Goal: Transaction & Acquisition: Purchase product/service

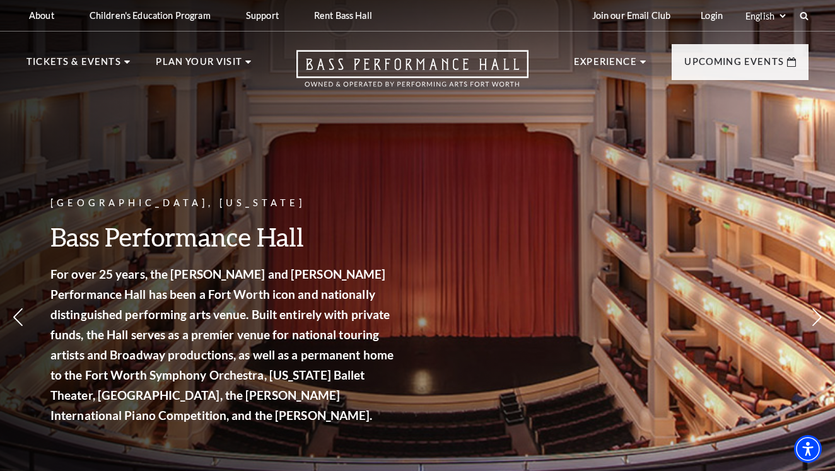
scroll to position [3, 0]
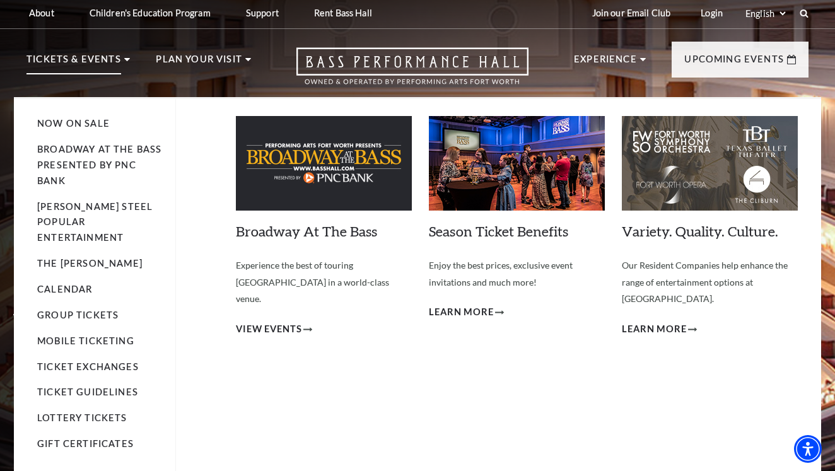
click at [47, 56] on p "Tickets & Events" at bounding box center [73, 63] width 95 height 23
click at [52, 57] on p "Tickets & Events" at bounding box center [73, 63] width 95 height 23
click at [84, 123] on link "Now On Sale" at bounding box center [73, 123] width 73 height 11
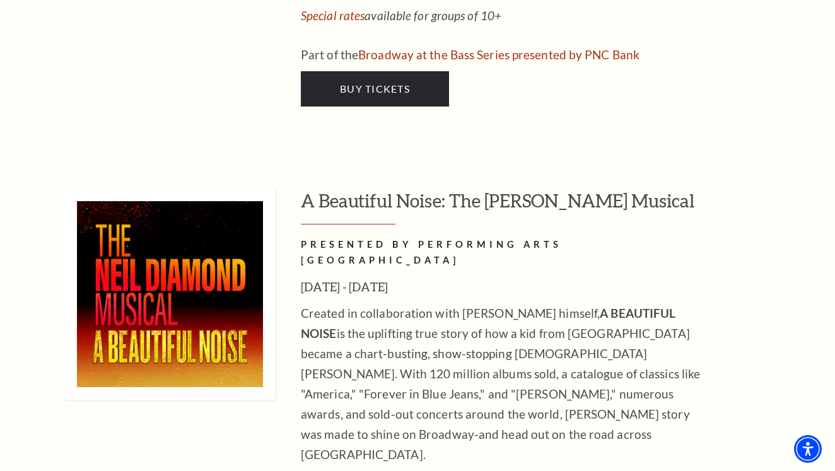
scroll to position [2328, 0]
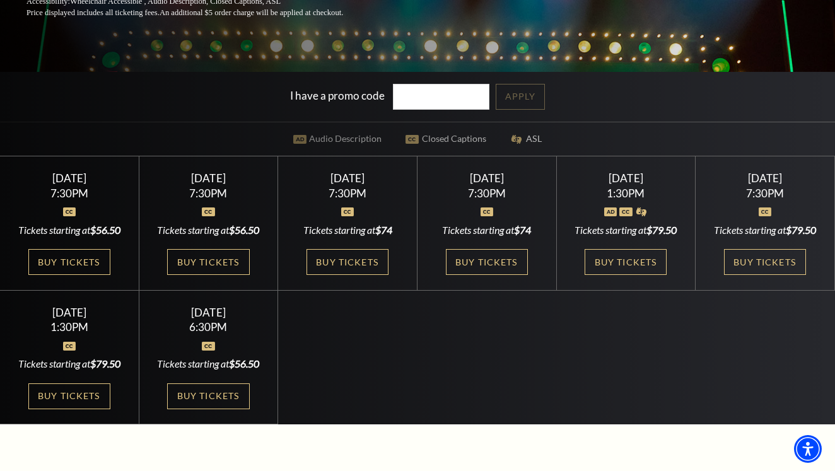
scroll to position [300, 0]
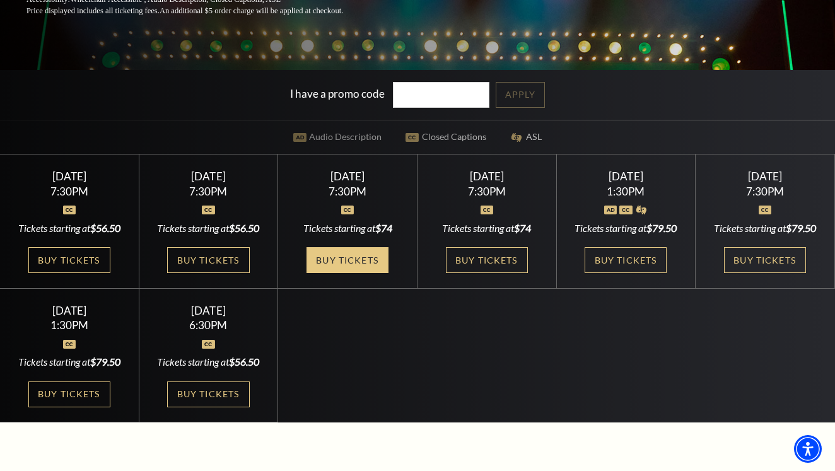
click at [319, 259] on link "Buy Tickets" at bounding box center [348, 260] width 82 height 26
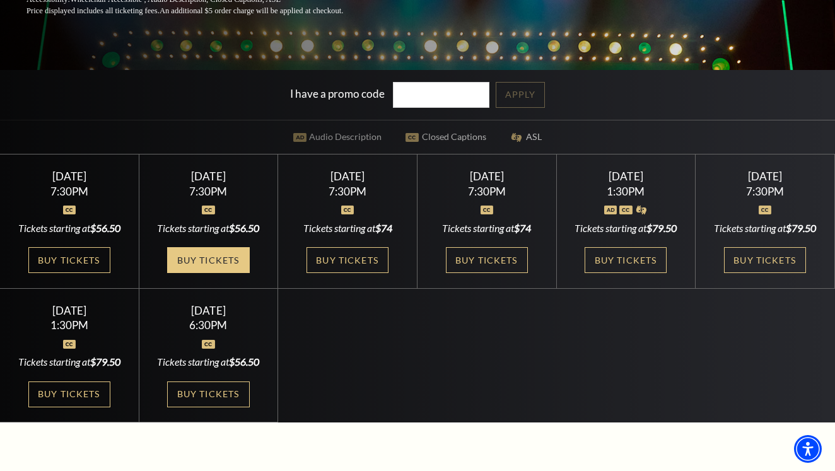
click at [235, 273] on link "Buy Tickets" at bounding box center [208, 260] width 82 height 26
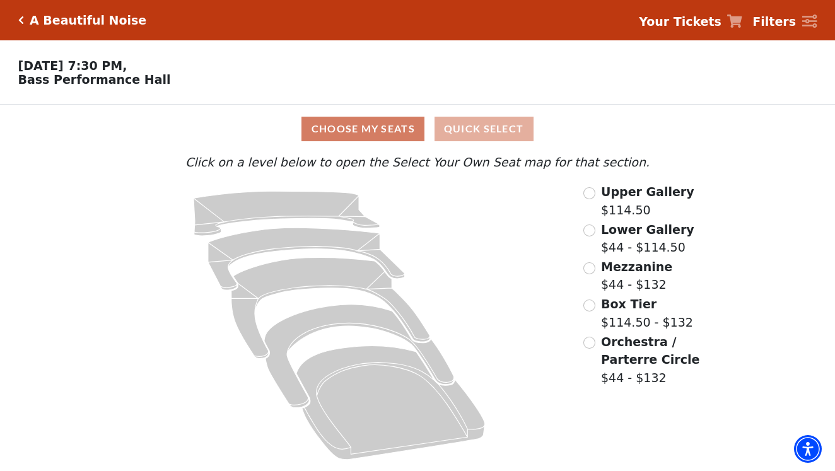
click at [484, 121] on button "Quick Select" at bounding box center [484, 129] width 99 height 25
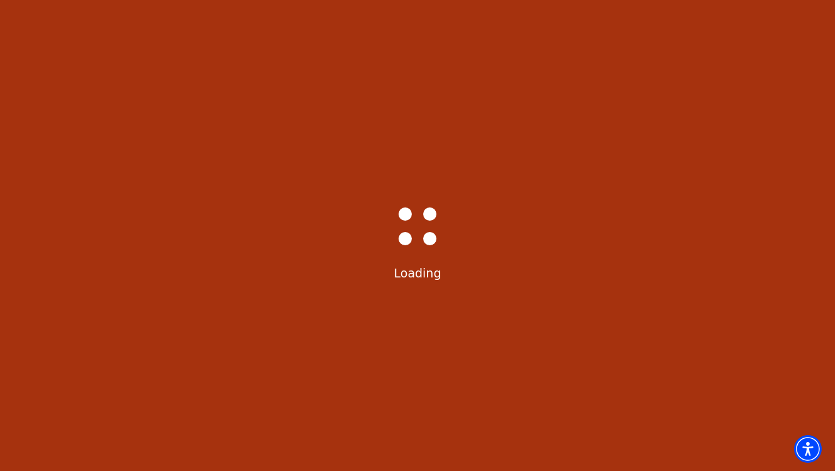
select select "6221"
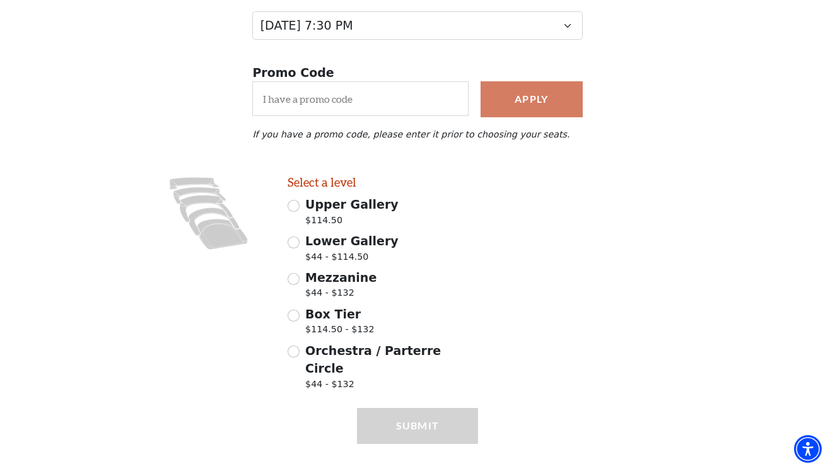
scroll to position [183, 0]
click at [296, 240] on input "Lower Gallery $44 - $114.50" at bounding box center [294, 243] width 12 height 12
radio input "true"
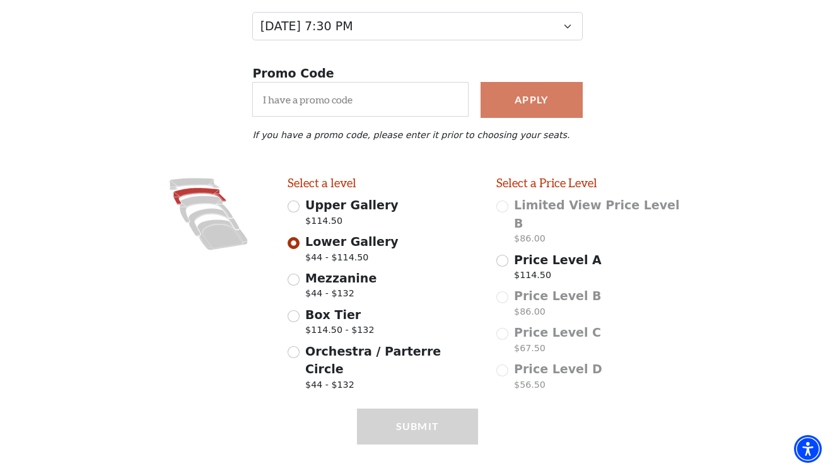
click at [298, 279] on input "Mezzanine $44 - $132" at bounding box center [294, 280] width 12 height 12
radio input "true"
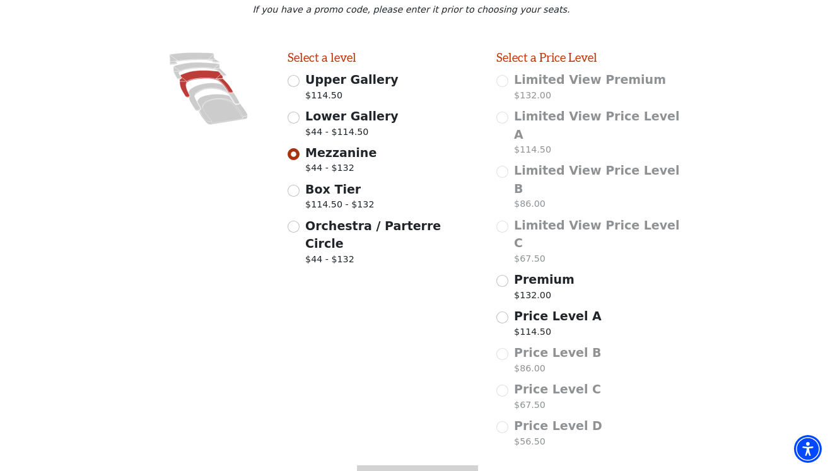
scroll to position [327, 0]
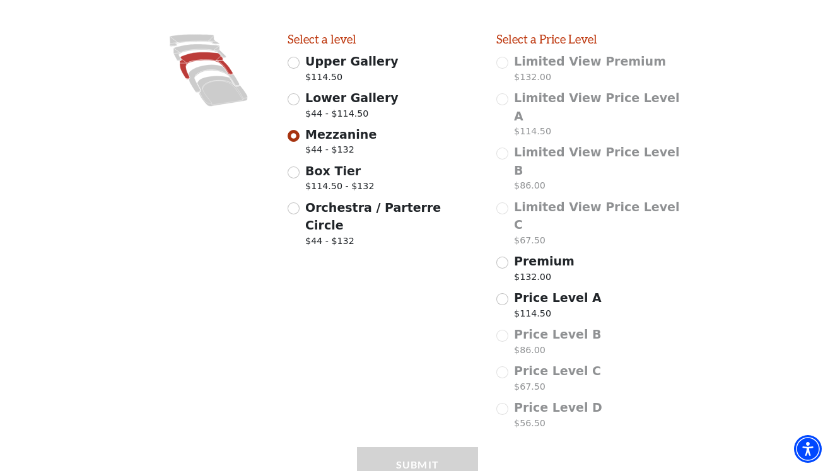
click at [538, 364] on span "Price Level C" at bounding box center [557, 371] width 87 height 14
click at [299, 204] on input "Orchestra / Parterre Circle $44 - $132" at bounding box center [294, 209] width 12 height 12
radio input "true"
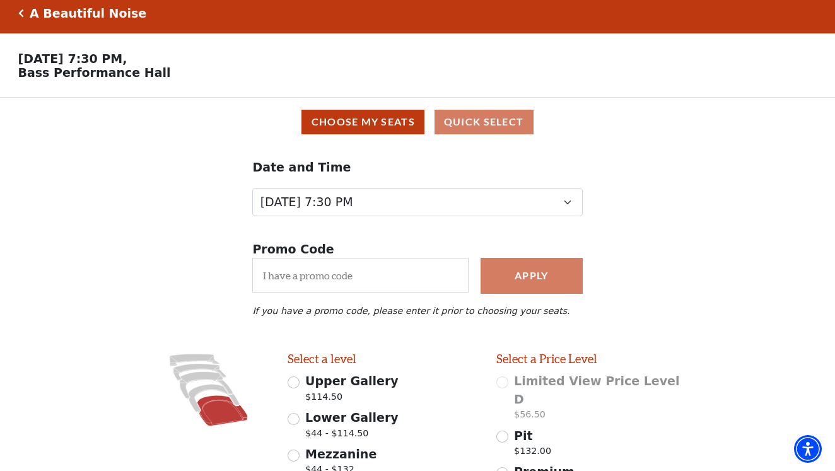
scroll to position [9, 0]
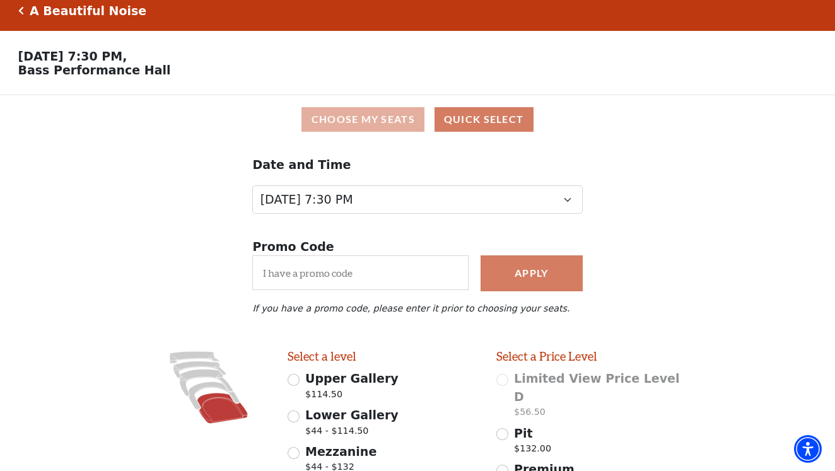
click at [387, 123] on button "Choose My Seats" at bounding box center [363, 119] width 123 height 25
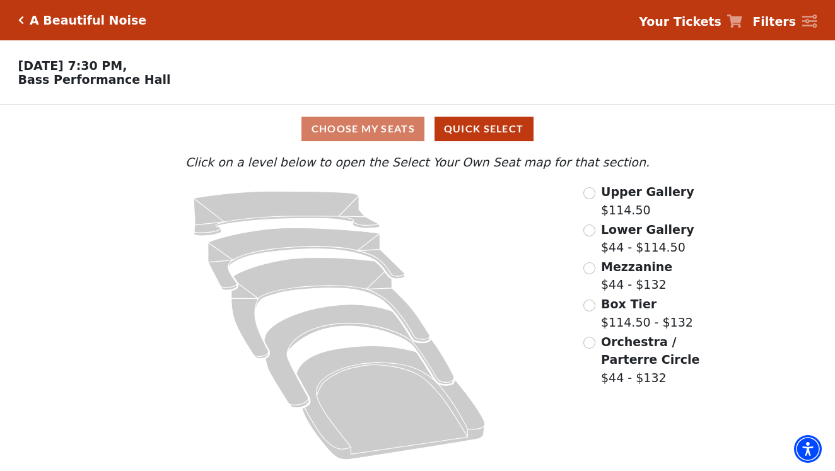
click at [591, 341] on input "Orchestra / Parterre Circle$44 - $132\a" at bounding box center [590, 343] width 12 height 12
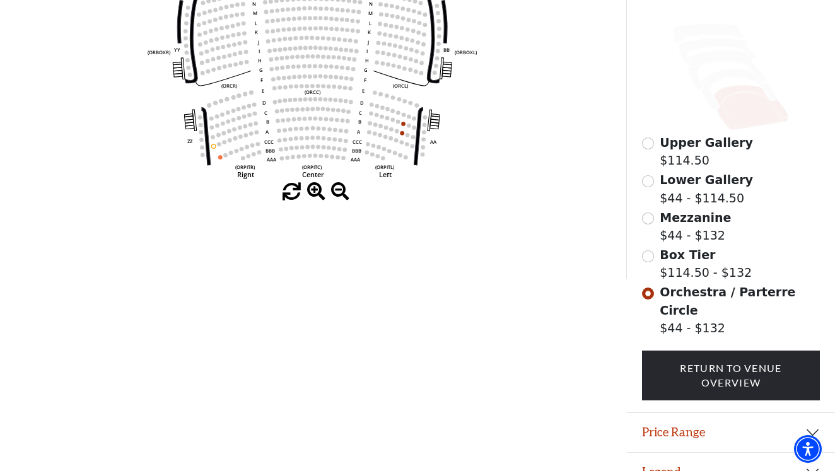
scroll to position [296, 0]
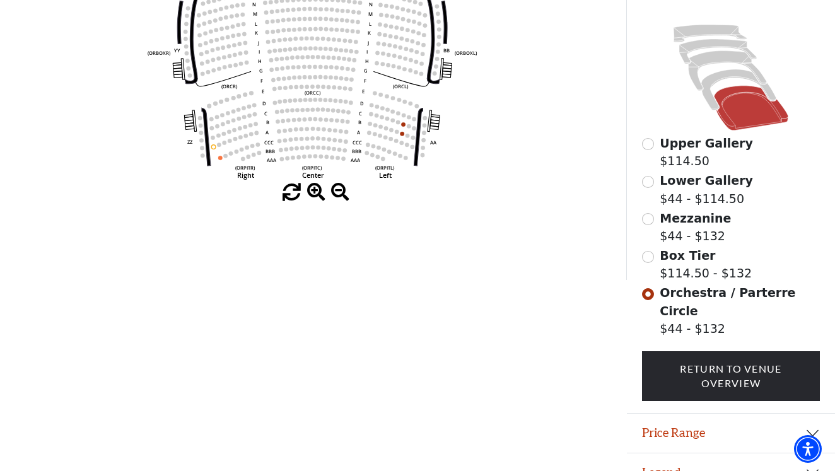
click at [813, 414] on button "Price Range" at bounding box center [731, 433] width 208 height 39
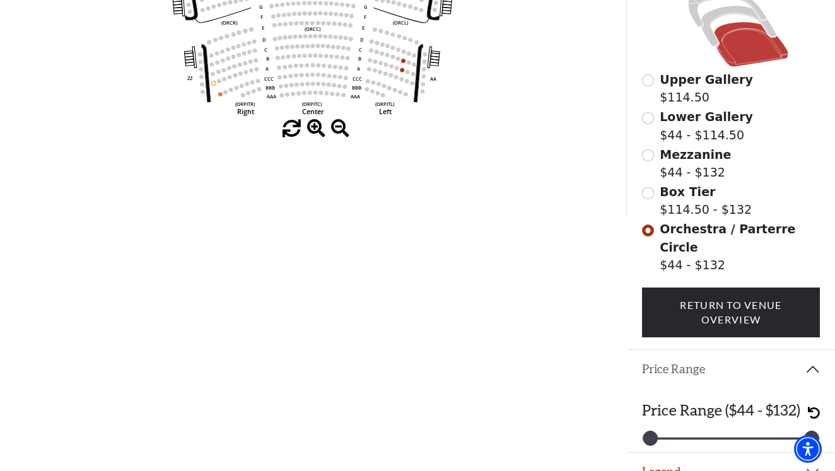
scroll to position [359, 0]
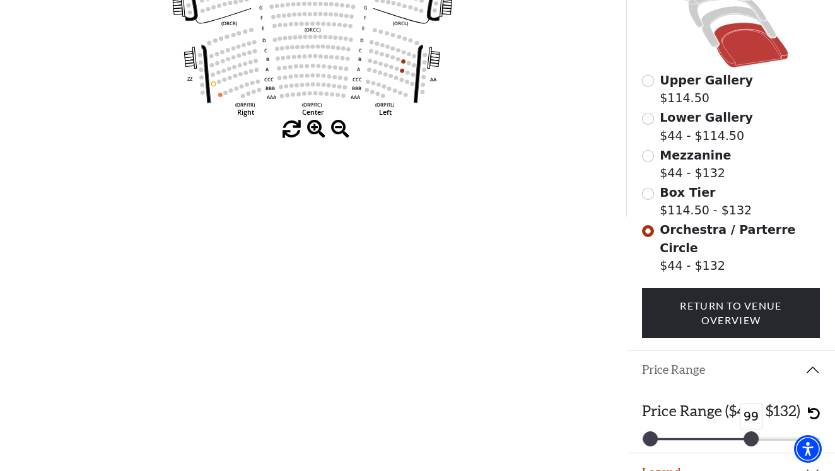
drag, startPoint x: 812, startPoint y: 416, endPoint x: 751, endPoint y: 422, distance: 61.5
click at [751, 432] on div at bounding box center [751, 439] width 14 height 14
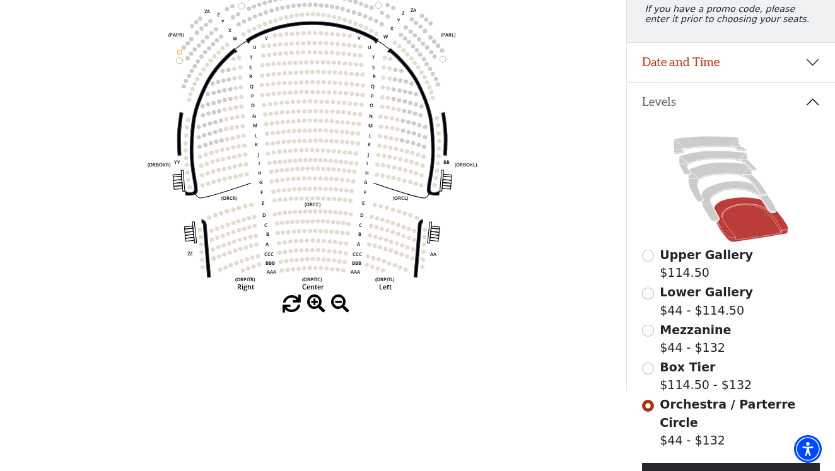
scroll to position [176, 0]
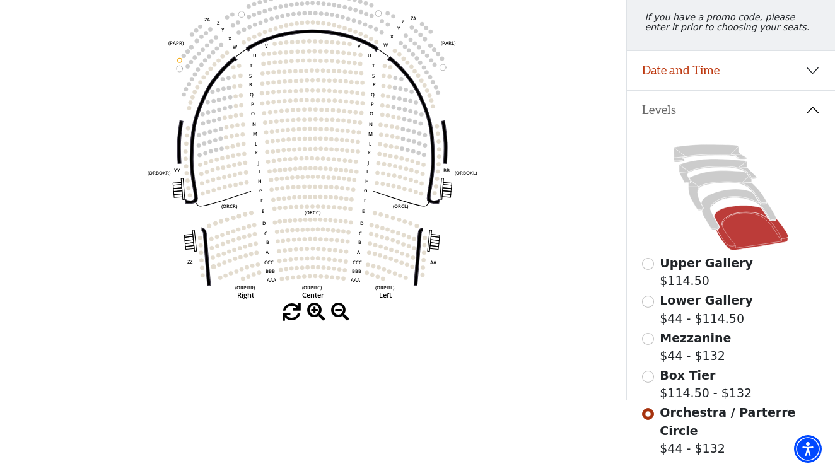
click at [331, 249] on circle at bounding box center [329, 250] width 4 height 4
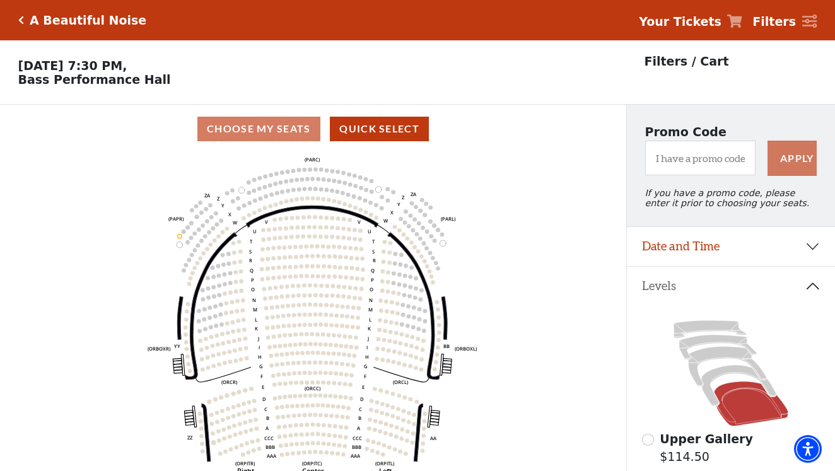
scroll to position [1, 0]
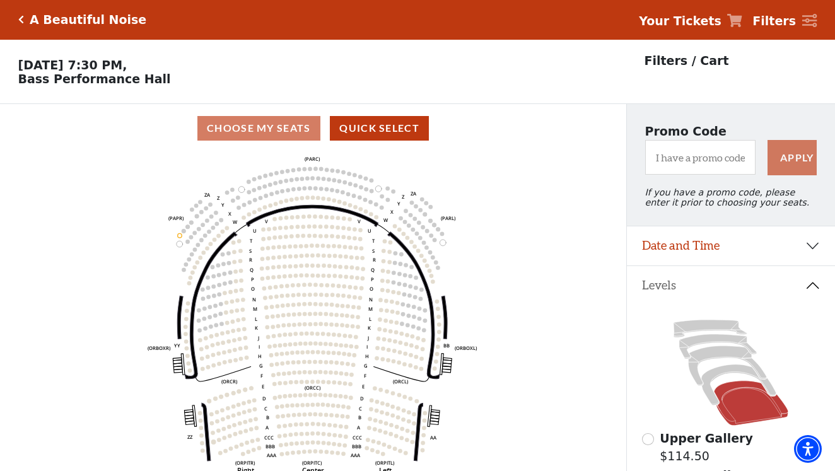
click at [21, 17] on icon "Click here to go back to filters" at bounding box center [21, 19] width 6 height 9
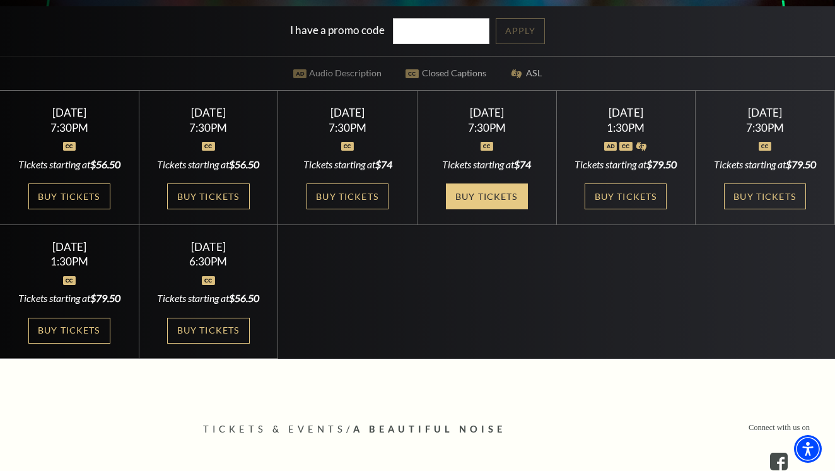
scroll to position [366, 0]
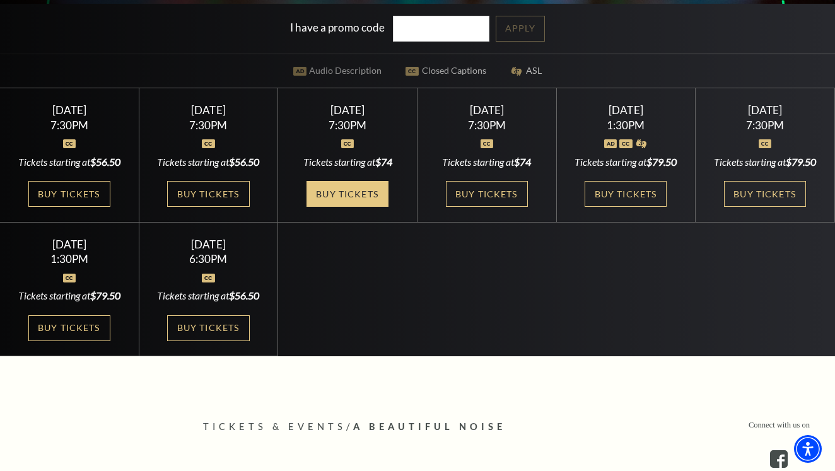
click at [372, 186] on link "Buy Tickets" at bounding box center [348, 194] width 82 height 26
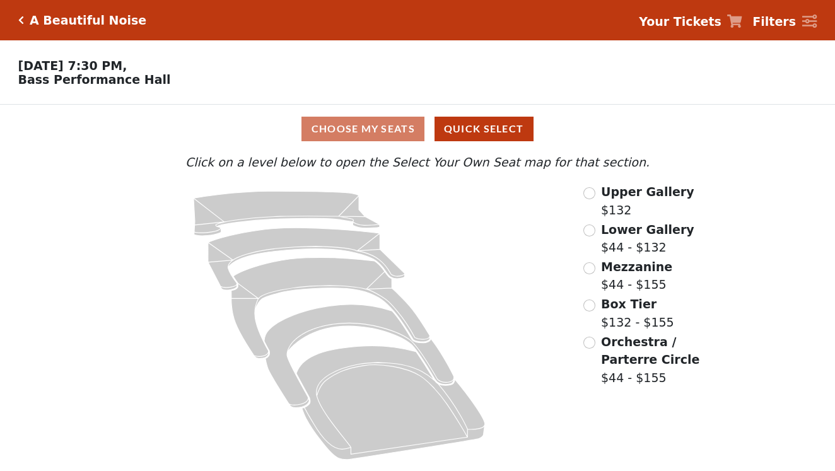
click at [368, 185] on icon at bounding box center [340, 325] width 452 height 285
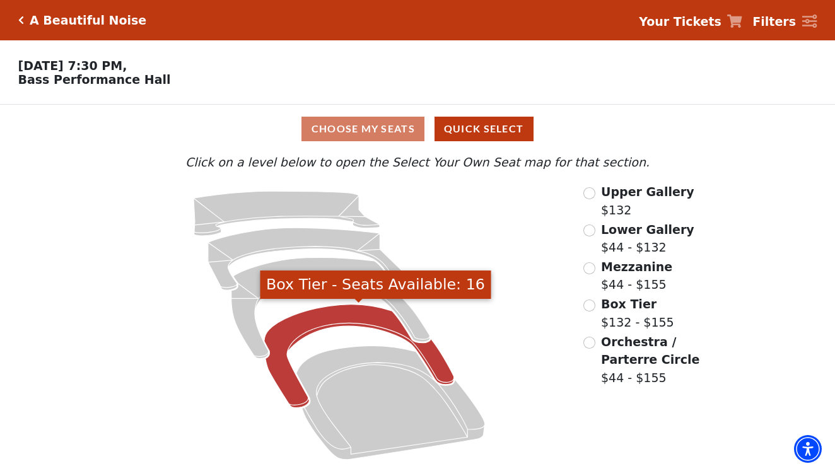
click at [348, 319] on icon "Box Tier - Seats Available: 16" at bounding box center [359, 356] width 190 height 103
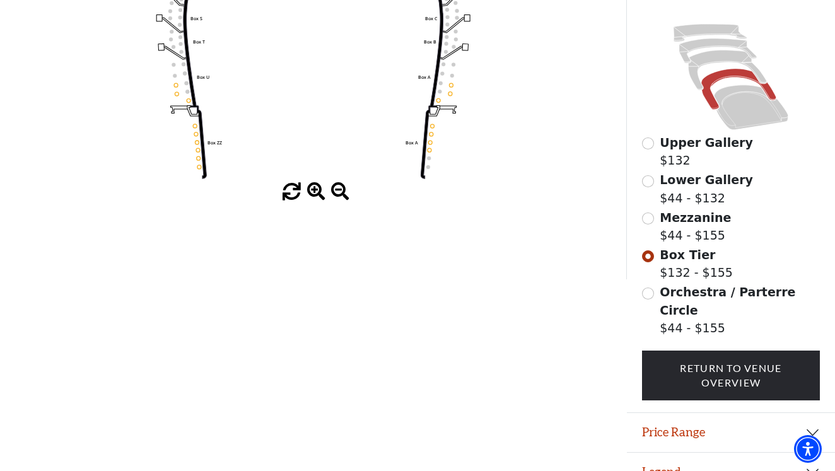
scroll to position [296, 0]
click at [650, 293] on input "Orchestra / Parterre Circle$44 - $155\a" at bounding box center [648, 294] width 12 height 12
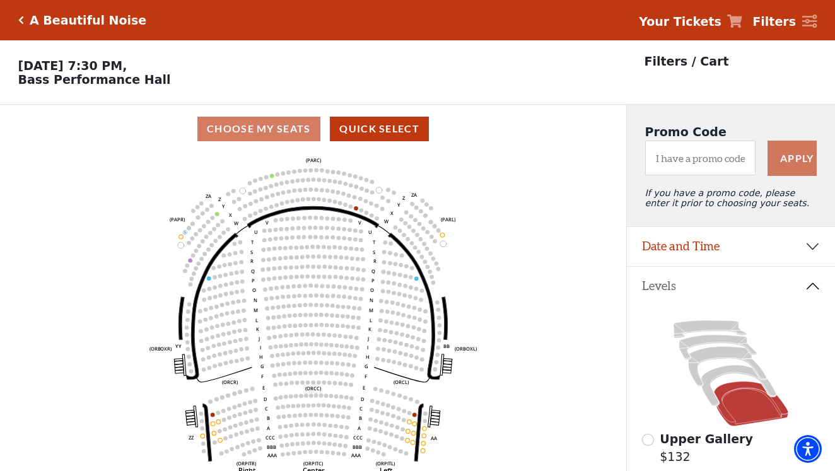
scroll to position [0, 0]
click at [21, 21] on icon "Click here to go back to filters" at bounding box center [21, 20] width 6 height 9
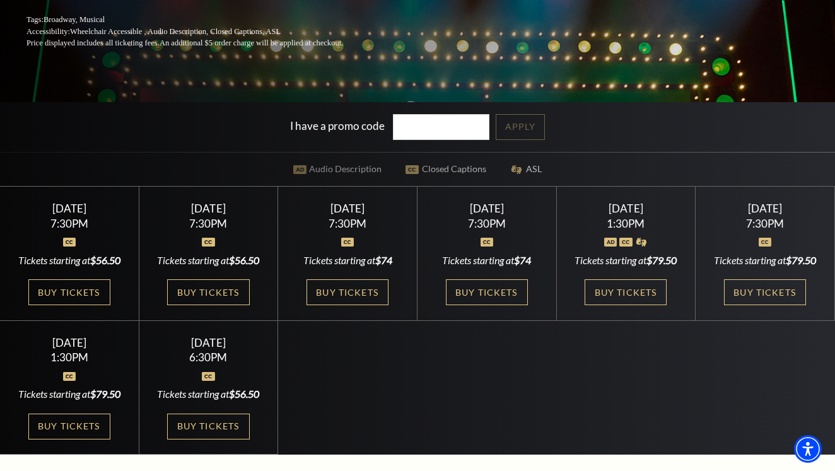
scroll to position [269, 0]
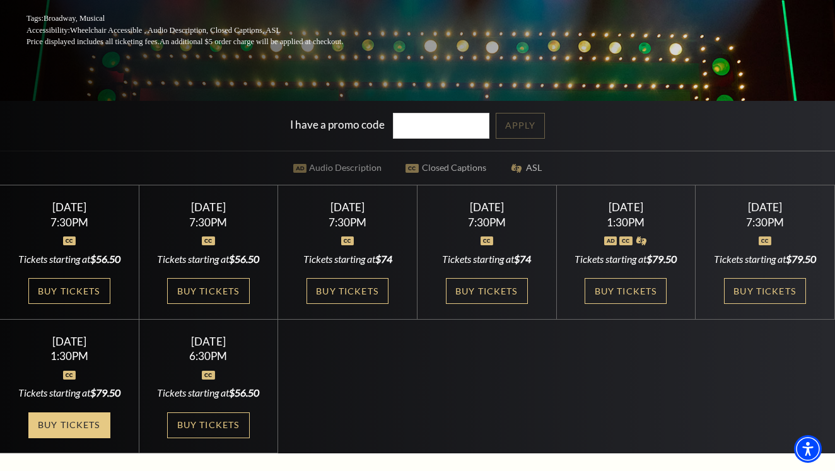
click at [78, 430] on link "Buy Tickets" at bounding box center [69, 426] width 82 height 26
click at [85, 429] on link "Buy Tickets" at bounding box center [69, 426] width 82 height 26
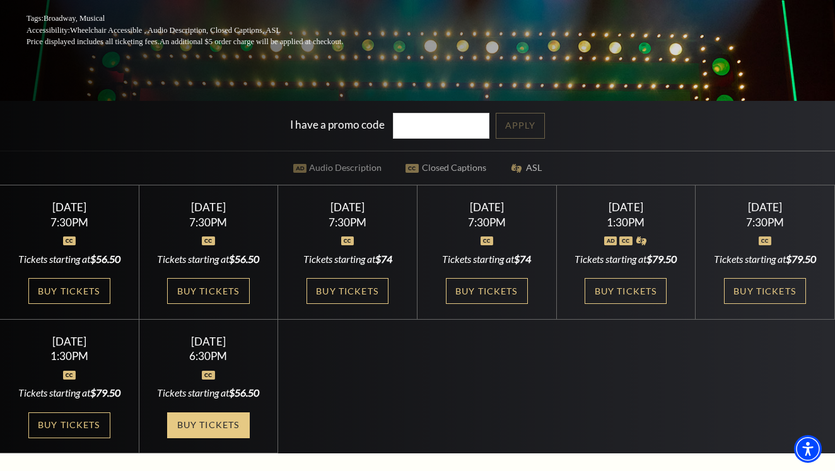
click at [215, 437] on link "Buy Tickets" at bounding box center [208, 426] width 82 height 26
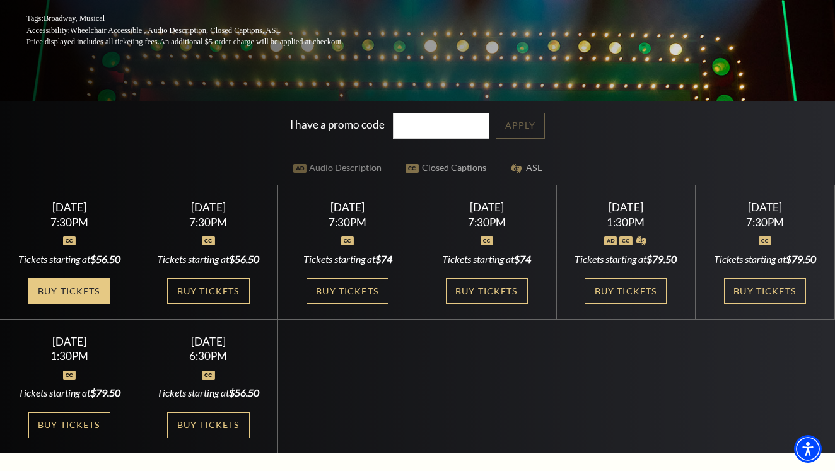
click at [94, 285] on link "Buy Tickets" at bounding box center [69, 291] width 82 height 26
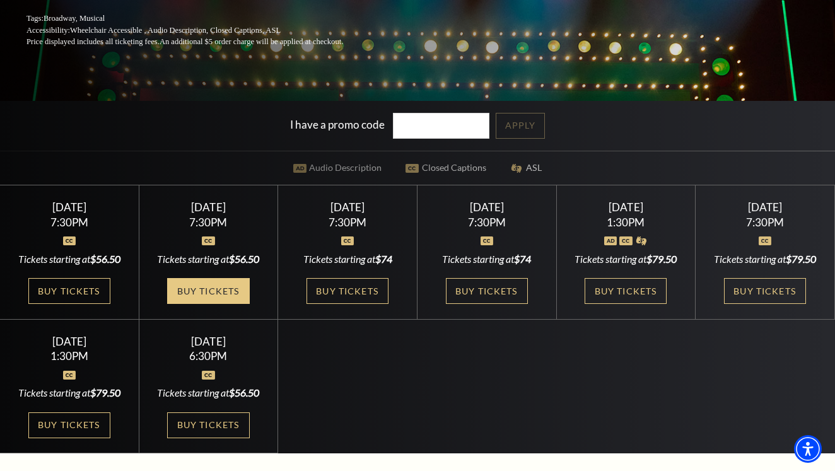
click at [186, 296] on link "Buy Tickets" at bounding box center [208, 291] width 82 height 26
click at [240, 298] on link "Buy Tickets" at bounding box center [208, 291] width 82 height 26
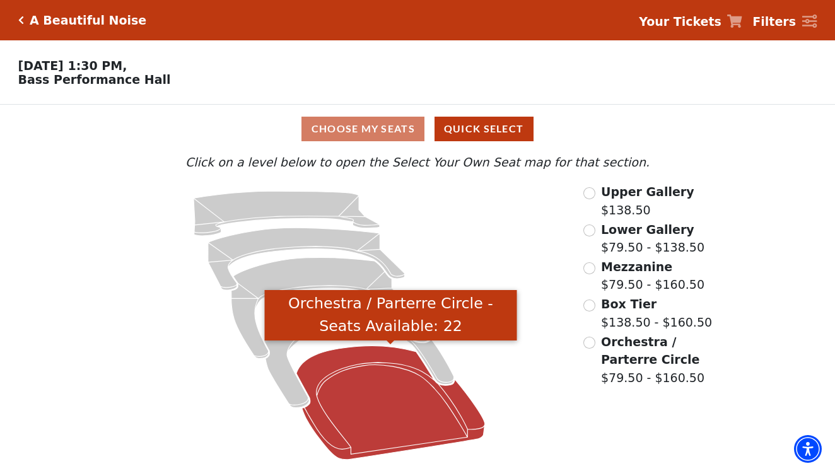
click at [423, 417] on icon "Orchestra / Parterre Circle - Seats Available: 22" at bounding box center [391, 403] width 189 height 114
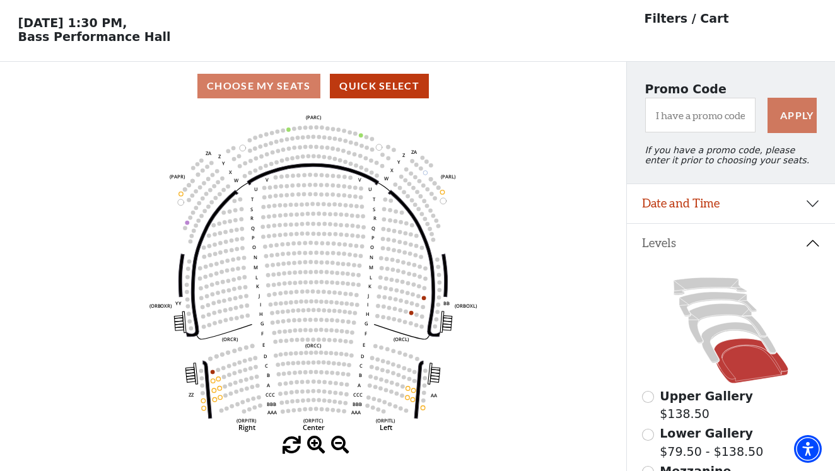
scroll to position [38, 0]
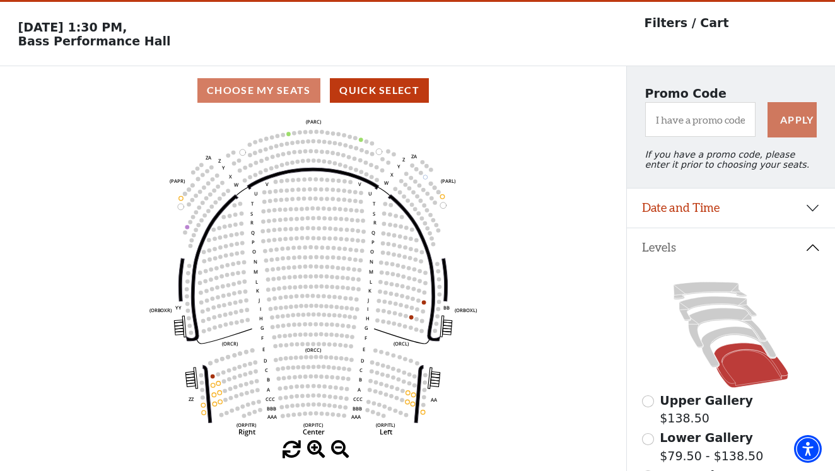
click at [313, 442] on span at bounding box center [316, 450] width 18 height 18
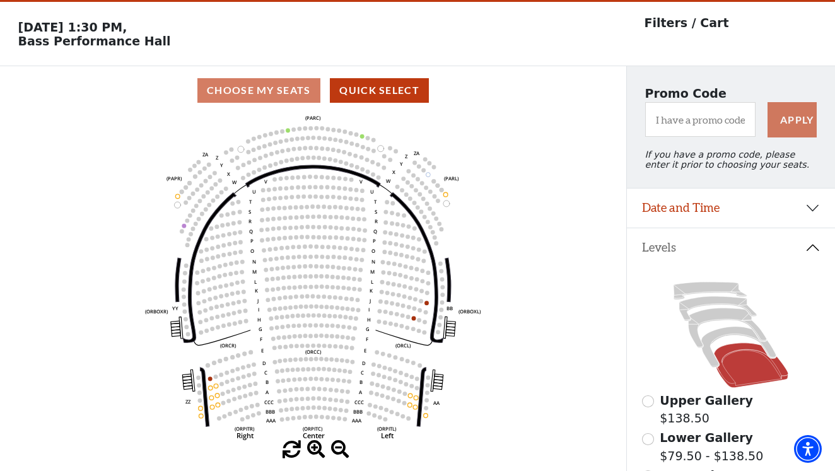
click at [316, 447] on span at bounding box center [316, 450] width 18 height 18
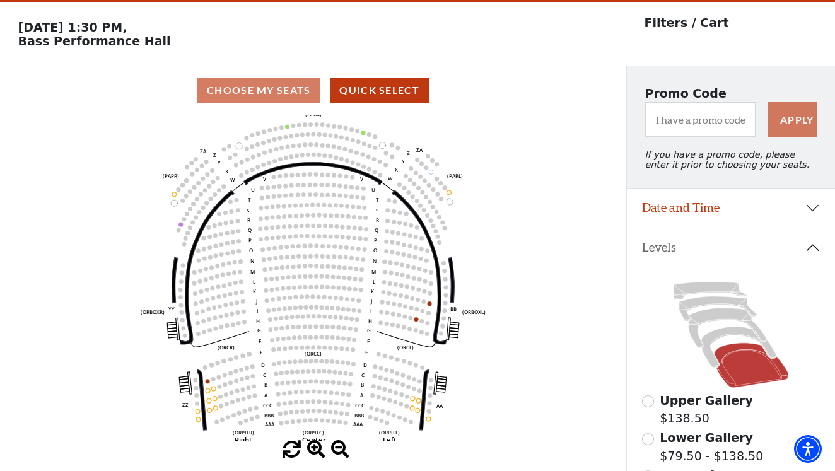
click at [316, 447] on span at bounding box center [316, 450] width 18 height 18
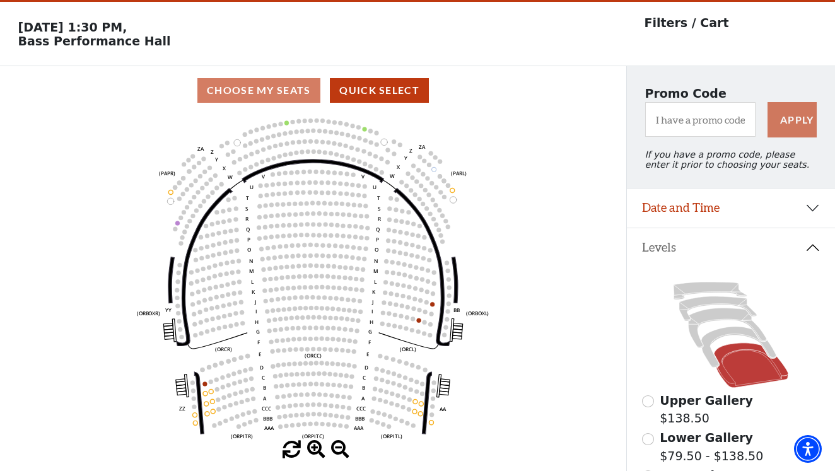
click at [316, 447] on span at bounding box center [316, 450] width 18 height 18
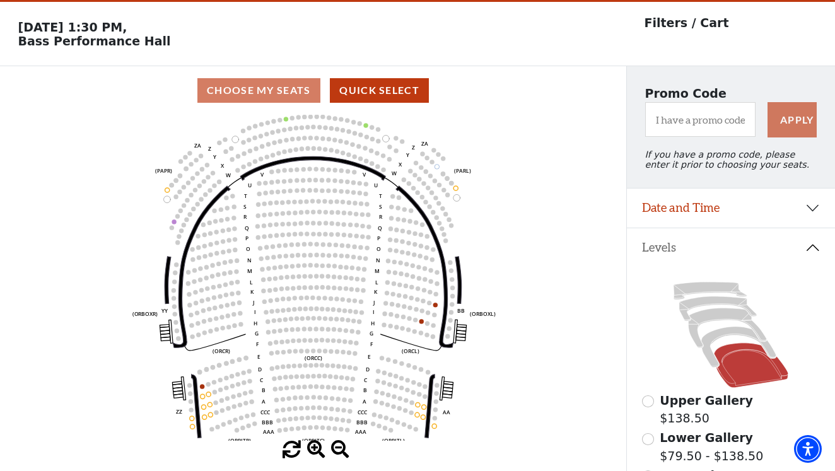
click at [316, 447] on span at bounding box center [316, 450] width 18 height 18
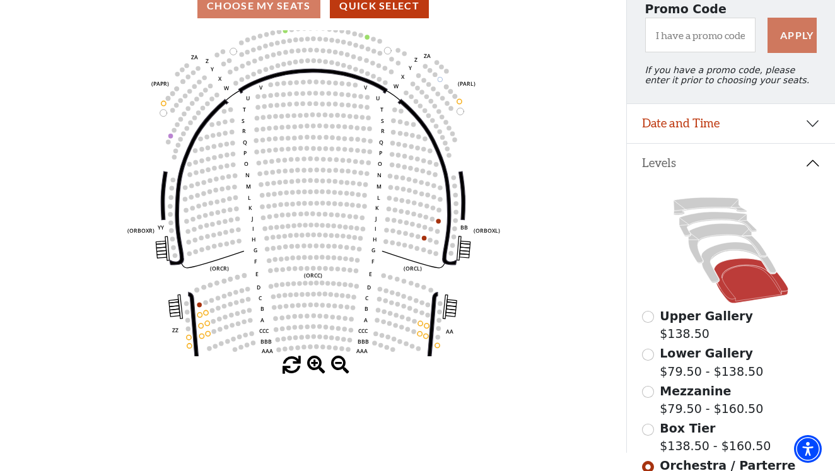
scroll to position [125, 0]
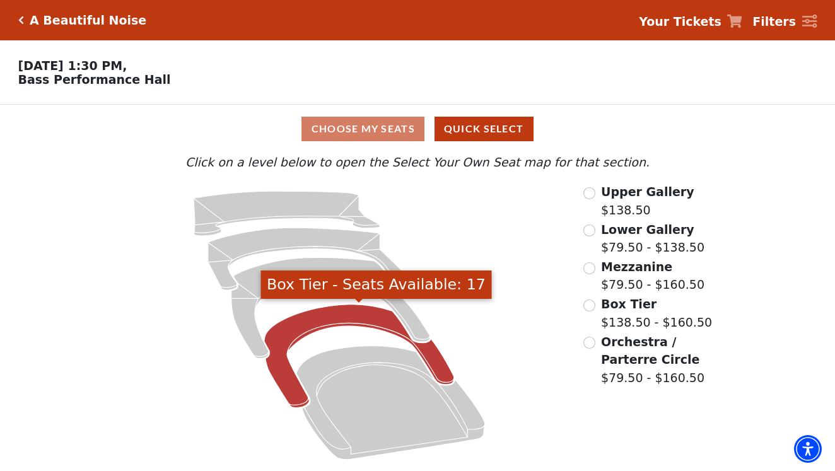
click at [384, 315] on icon "Box Tier - Seats Available: 17" at bounding box center [359, 356] width 190 height 103
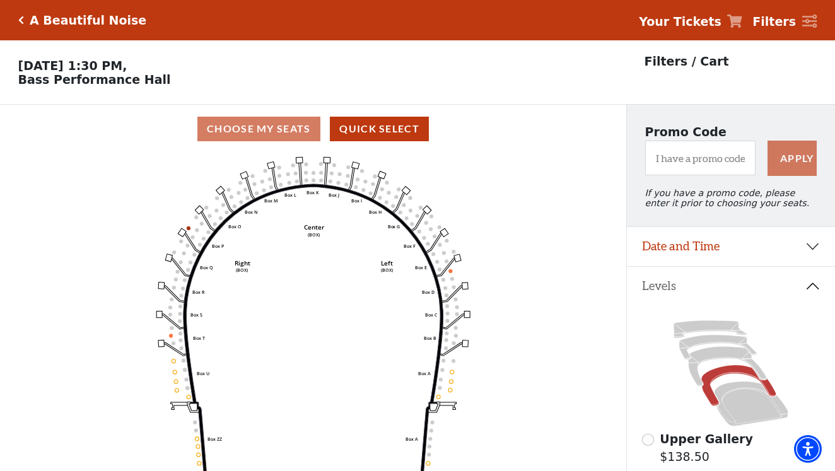
scroll to position [59, 0]
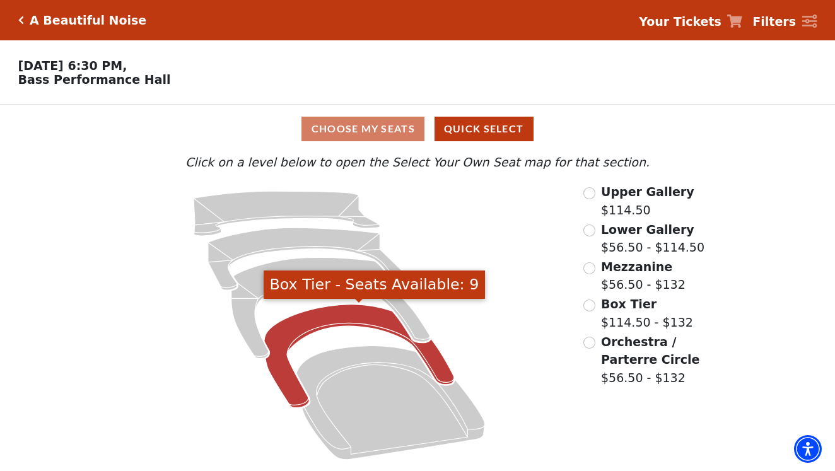
click at [374, 318] on icon "Box Tier - Seats Available: 9" at bounding box center [359, 356] width 190 height 103
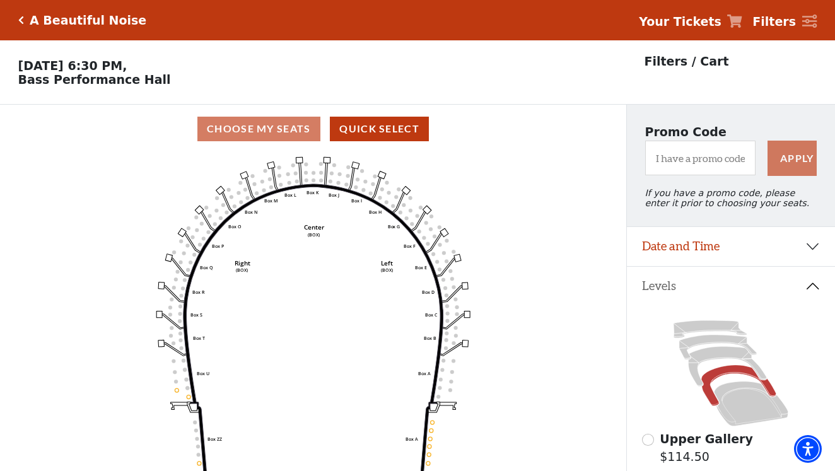
scroll to position [59, 0]
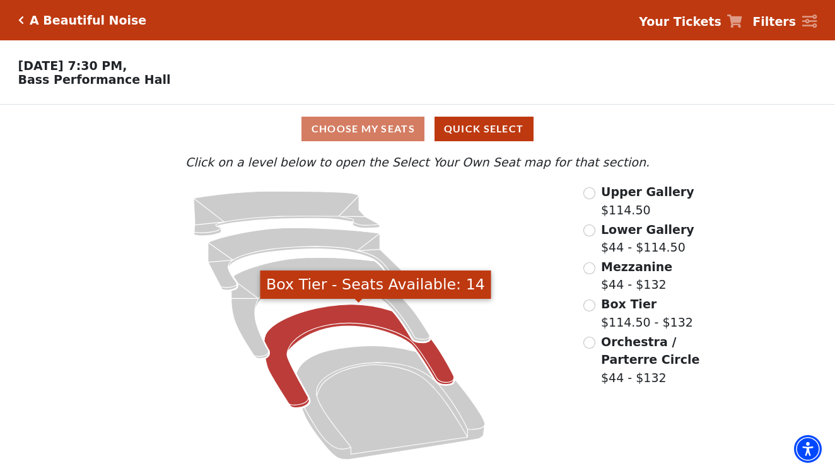
click at [391, 313] on icon "Box Tier - Seats Available: 14" at bounding box center [359, 356] width 190 height 103
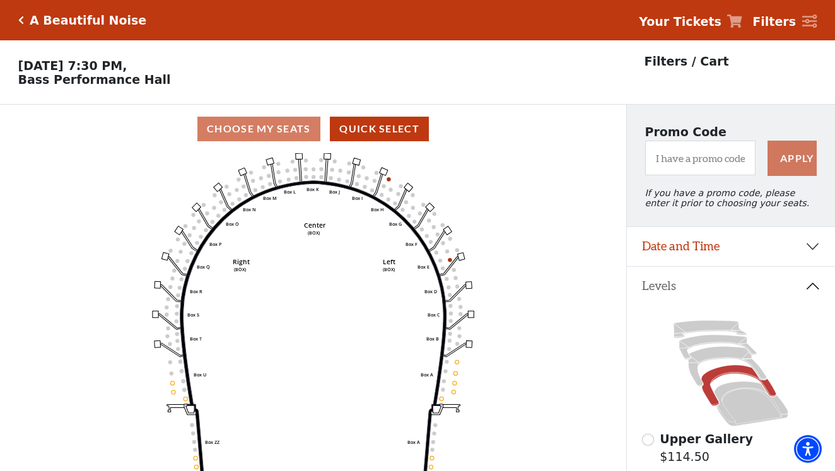
scroll to position [59, 0]
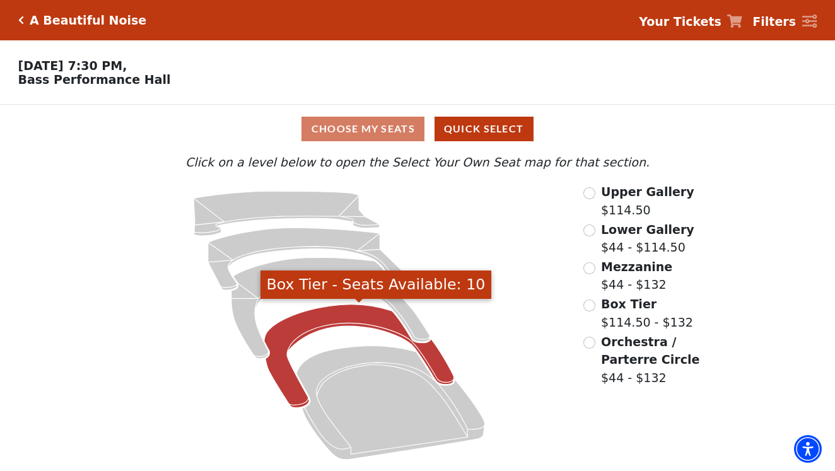
click at [299, 327] on icon "Box Tier - Seats Available: 10" at bounding box center [359, 356] width 190 height 103
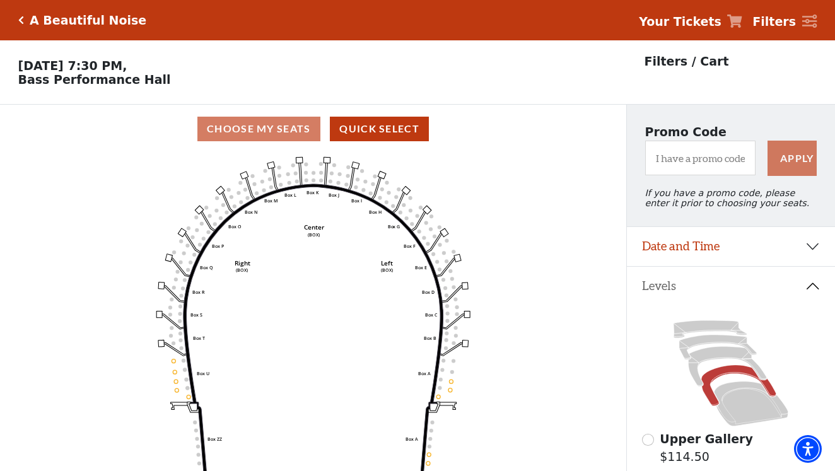
scroll to position [59, 0]
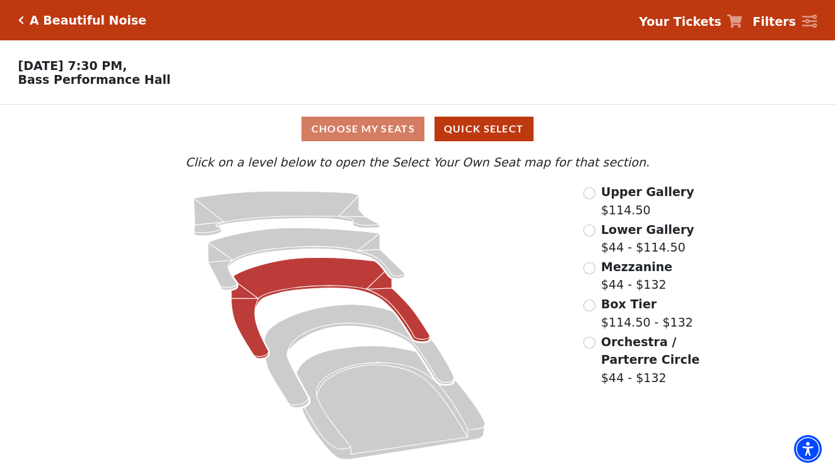
click at [293, 273] on icon "Mezzanine - Seats Available: 33" at bounding box center [331, 308] width 199 height 101
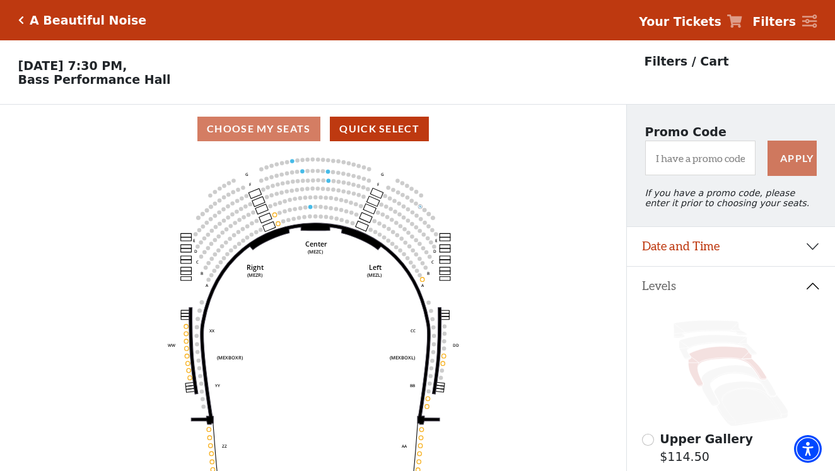
scroll to position [59, 0]
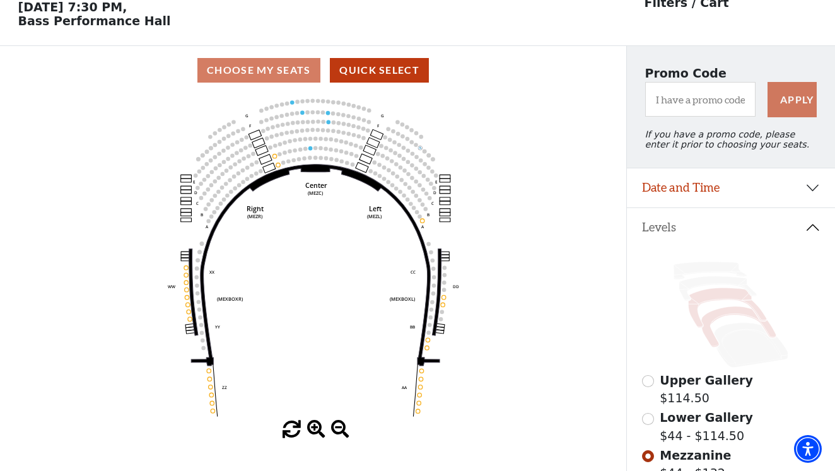
click at [721, 314] on icon at bounding box center [739, 327] width 75 height 41
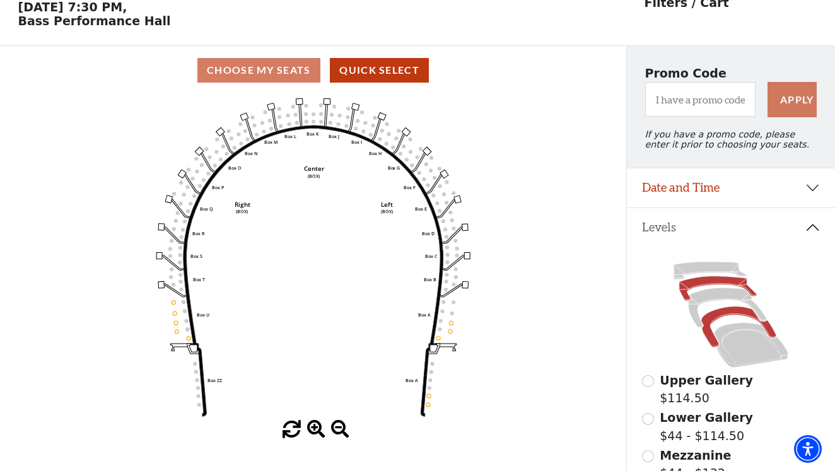
click at [683, 282] on icon at bounding box center [718, 288] width 78 height 25
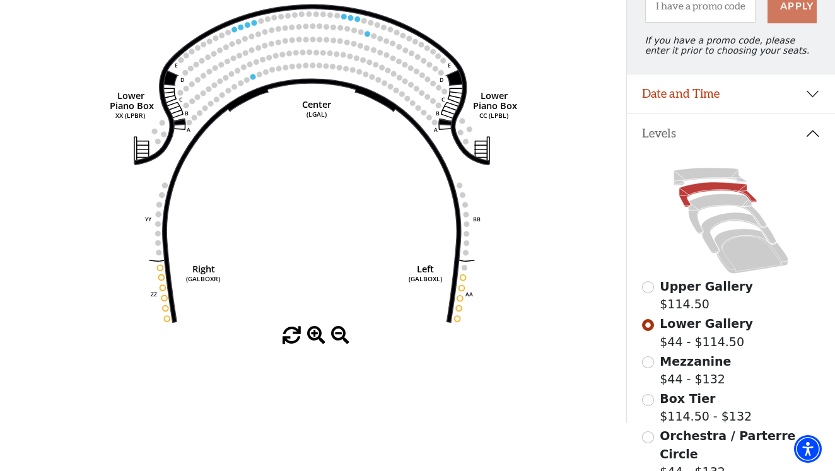
scroll to position [126, 0]
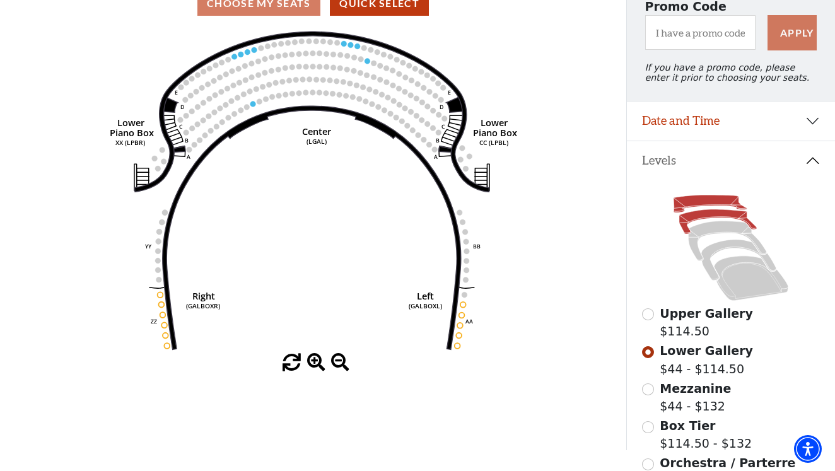
click at [689, 199] on icon at bounding box center [710, 205] width 73 height 18
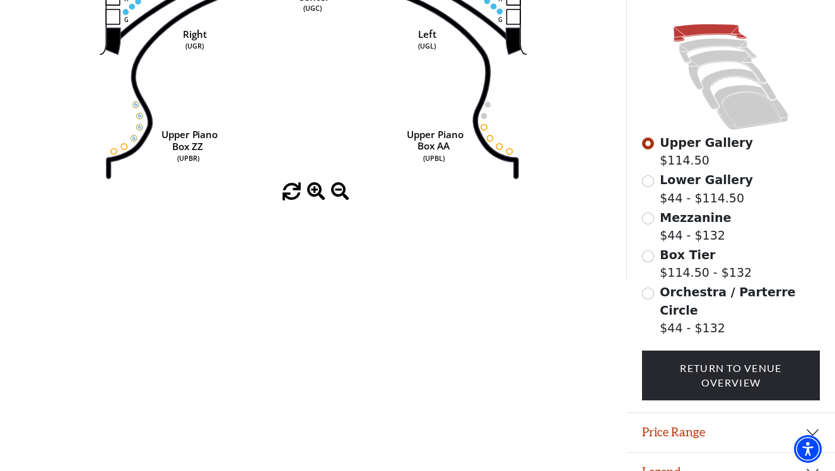
scroll to position [296, 0]
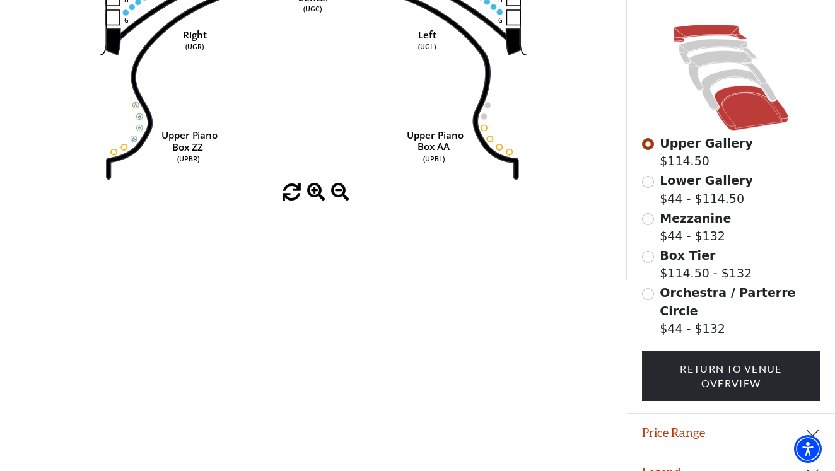
click at [736, 102] on icon at bounding box center [751, 108] width 74 height 45
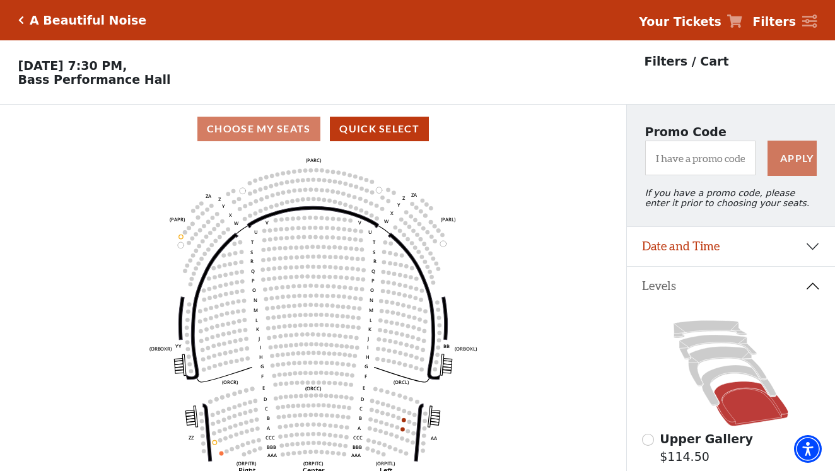
scroll to position [59, 0]
